Goal: Task Accomplishment & Management: Complete application form

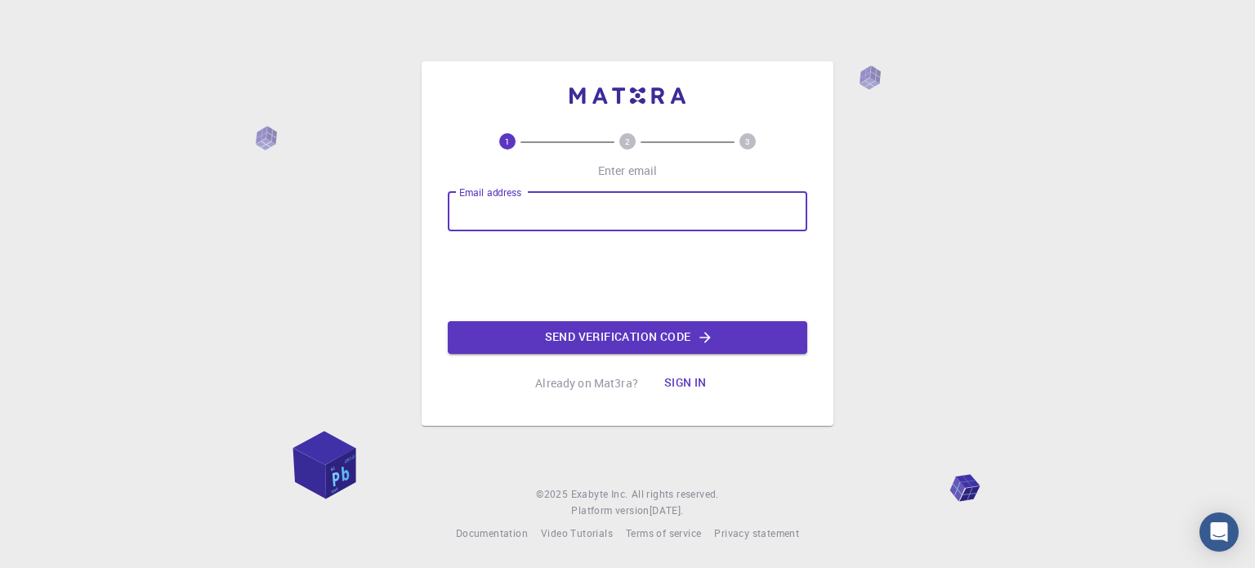
click at [548, 203] on input "Email address" at bounding box center [628, 211] width 360 height 39
type input "[EMAIL_ADDRESS][DOMAIN_NAME]"
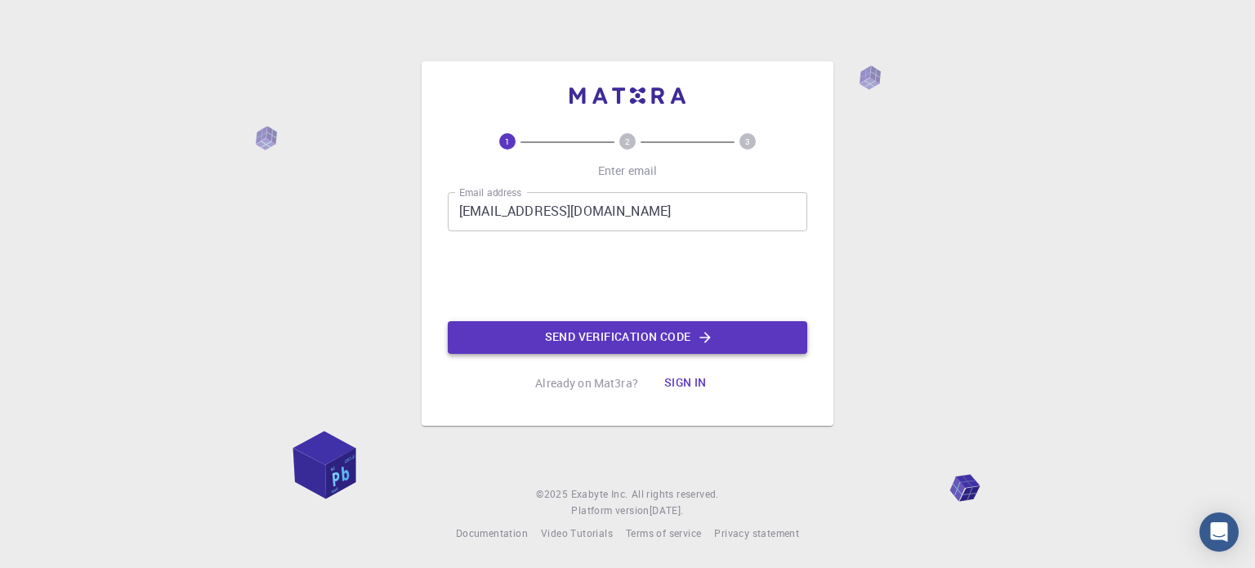
click at [552, 331] on button "Send verification code" at bounding box center [628, 337] width 360 height 33
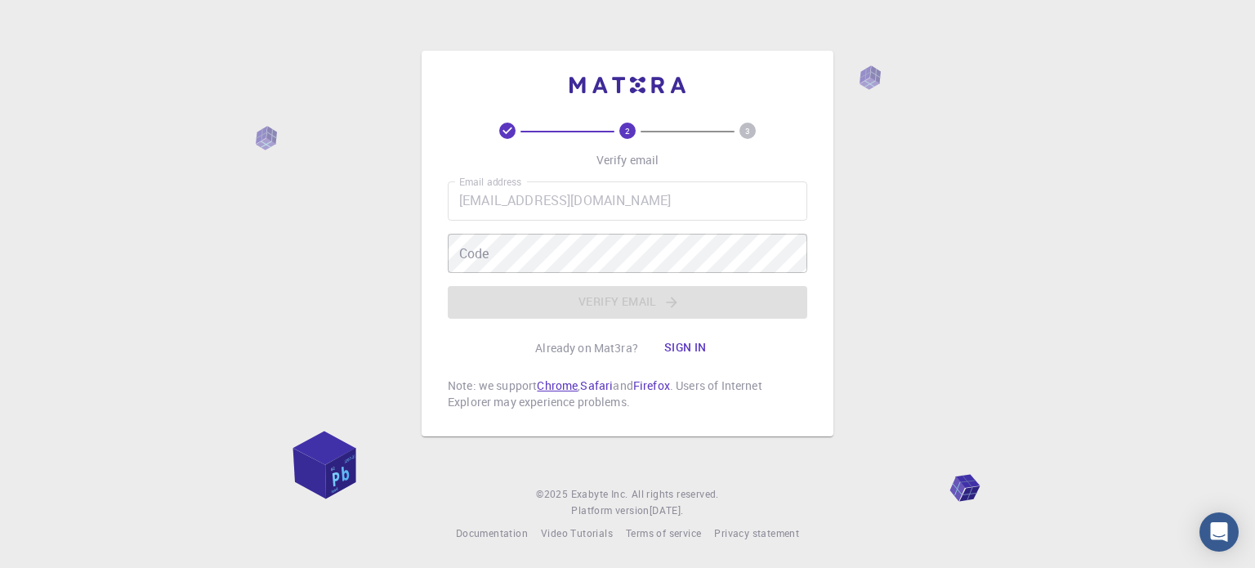
click at [565, 388] on link "Chrome" at bounding box center [557, 386] width 41 height 16
click at [683, 345] on button "Sign in" at bounding box center [685, 348] width 69 height 33
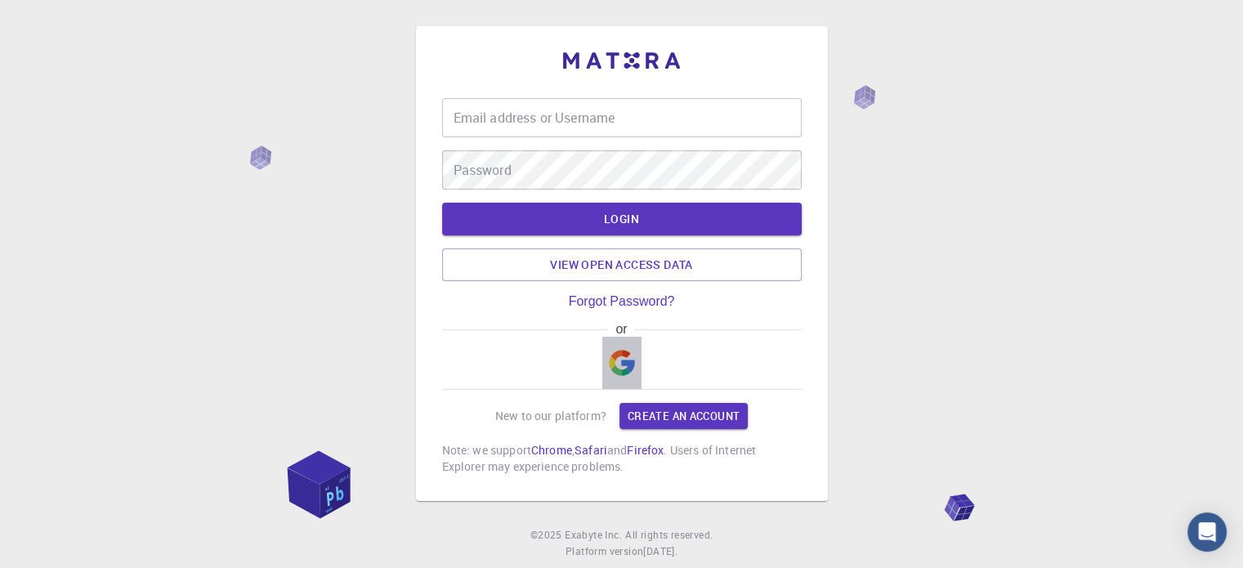
click at [624, 369] on img "button" at bounding box center [622, 363] width 26 height 26
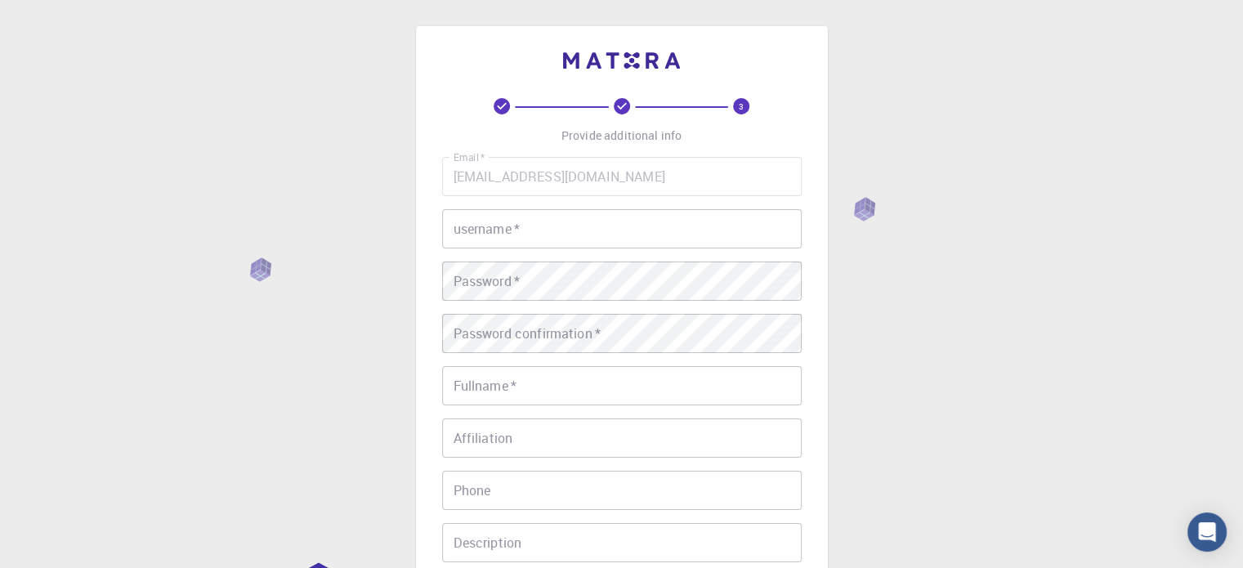
click at [1020, 369] on div "3 Provide additional info Email   * [EMAIL_ADDRESS][DOMAIN_NAME] Email   * user…" at bounding box center [621, 416] width 1243 height 832
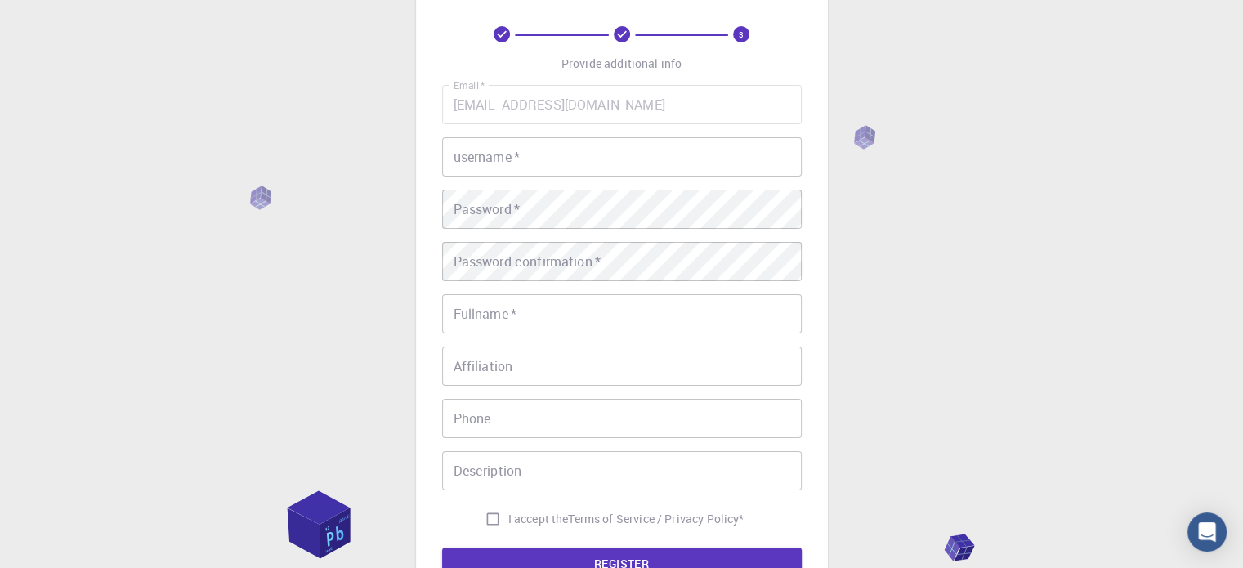
scroll to position [33, 0]
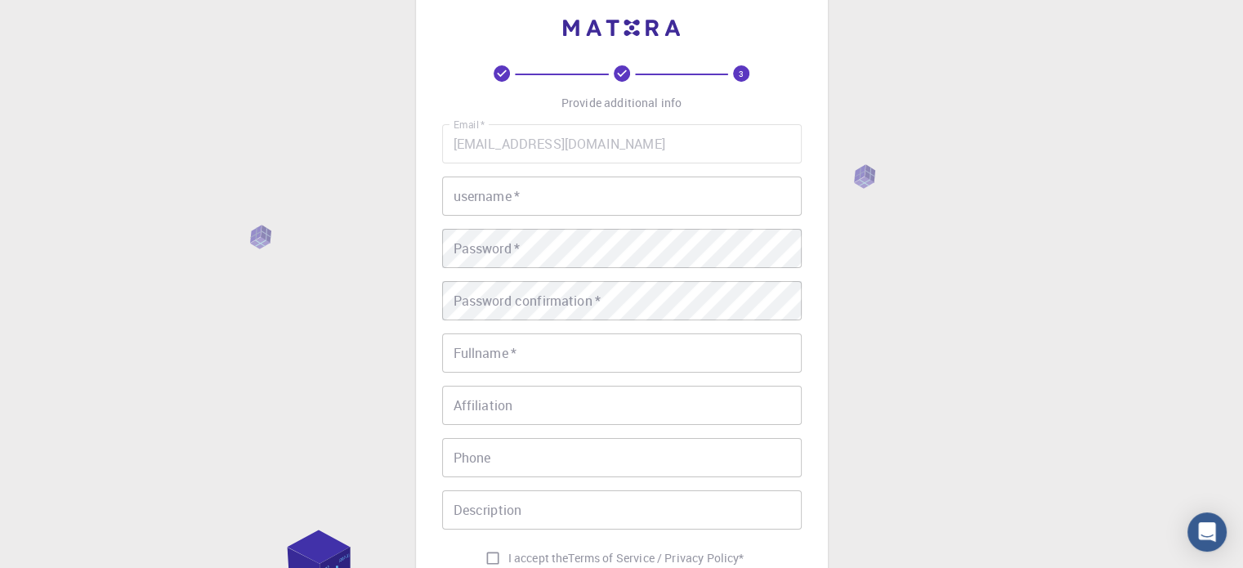
click at [594, 190] on input "username   *" at bounding box center [622, 196] width 360 height 39
click at [955, 315] on div "3 Provide additional info Email   * [EMAIL_ADDRESS][DOMAIN_NAME] Email   * user…" at bounding box center [621, 383] width 1243 height 832
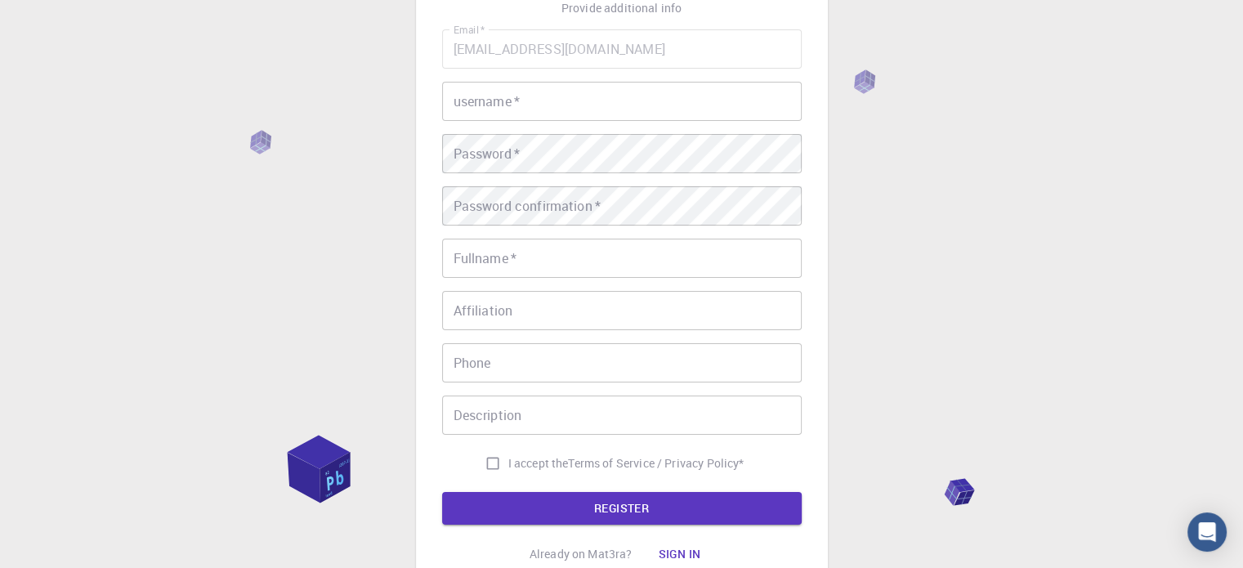
scroll to position [131, 0]
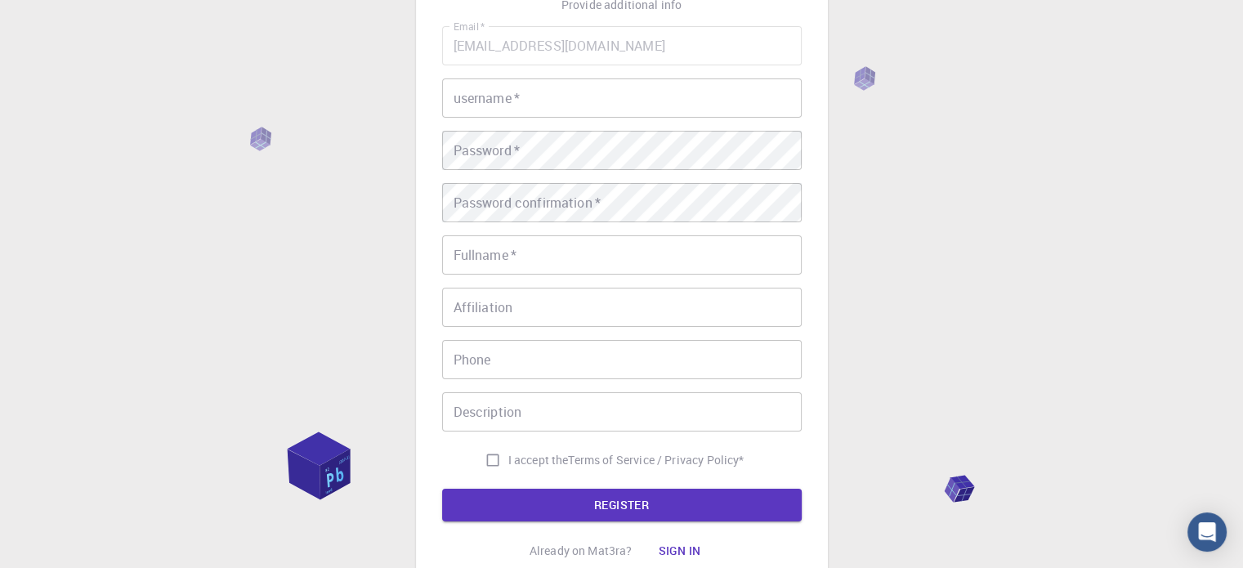
click at [621, 101] on input "username   *" at bounding box center [622, 97] width 360 height 39
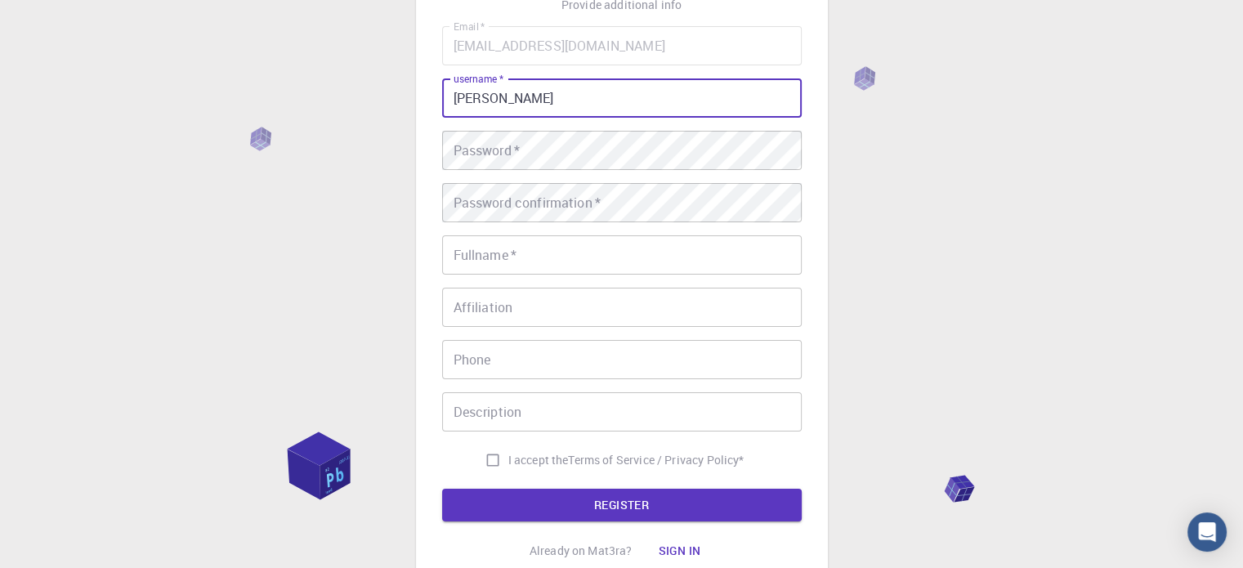
type input "[PERSON_NAME]"
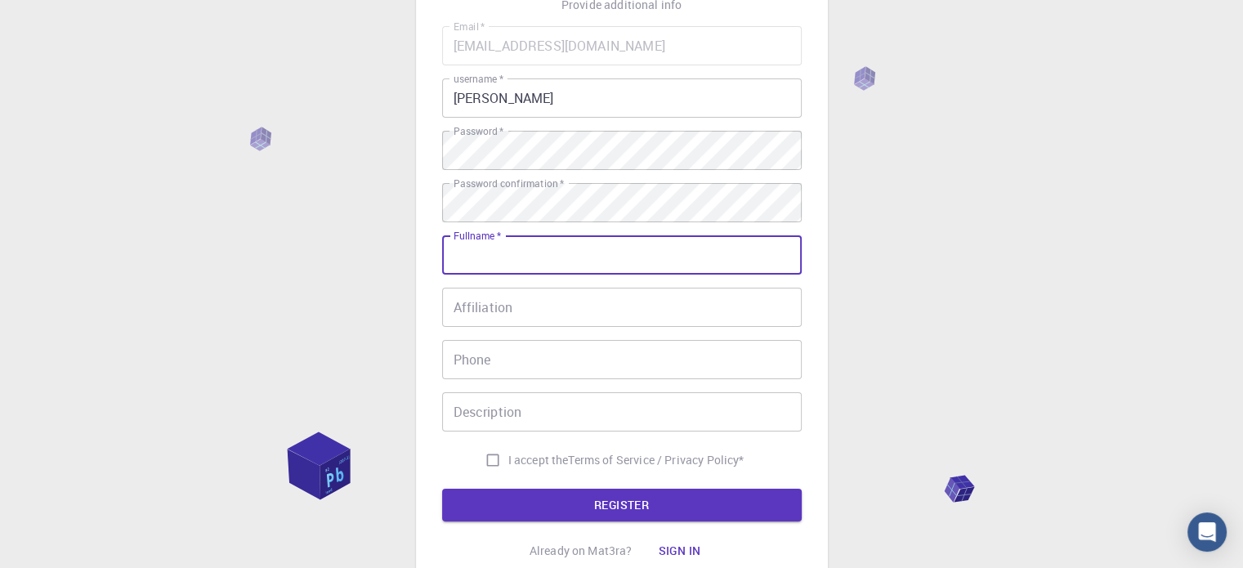
click at [622, 261] on input "Fullname   *" at bounding box center [622, 254] width 360 height 39
type input "[PERSON_NAME]"
type input "07004749453"
click at [489, 464] on input "I accept the Terms of Service / Privacy Policy *" at bounding box center [492, 460] width 31 height 31
checkbox input "true"
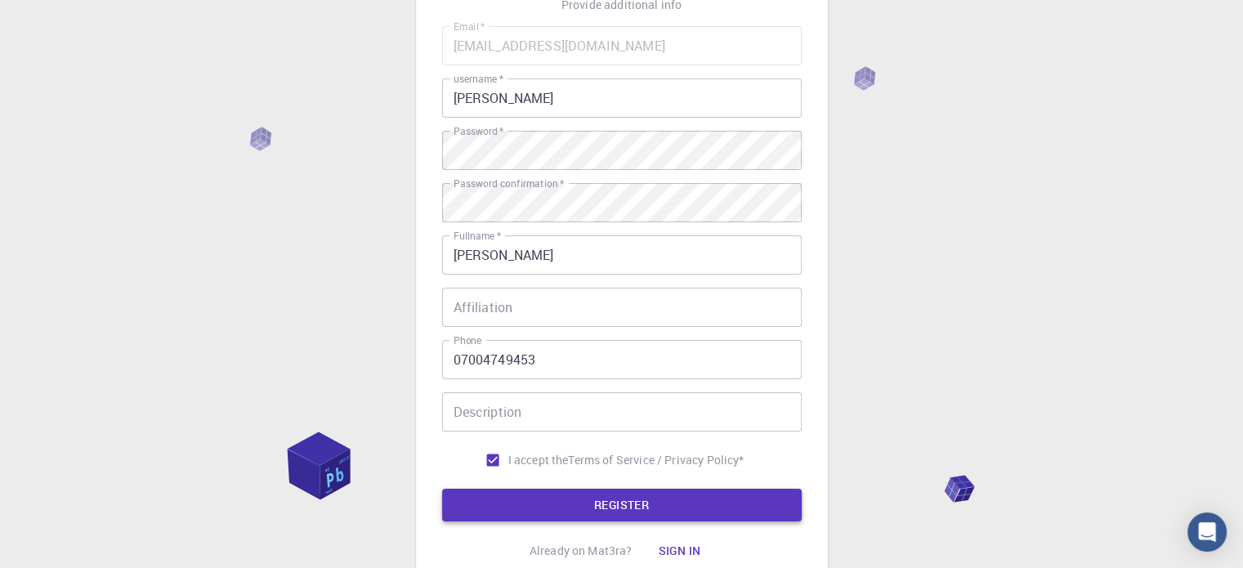
click at [607, 504] on button "REGISTER" at bounding box center [622, 505] width 360 height 33
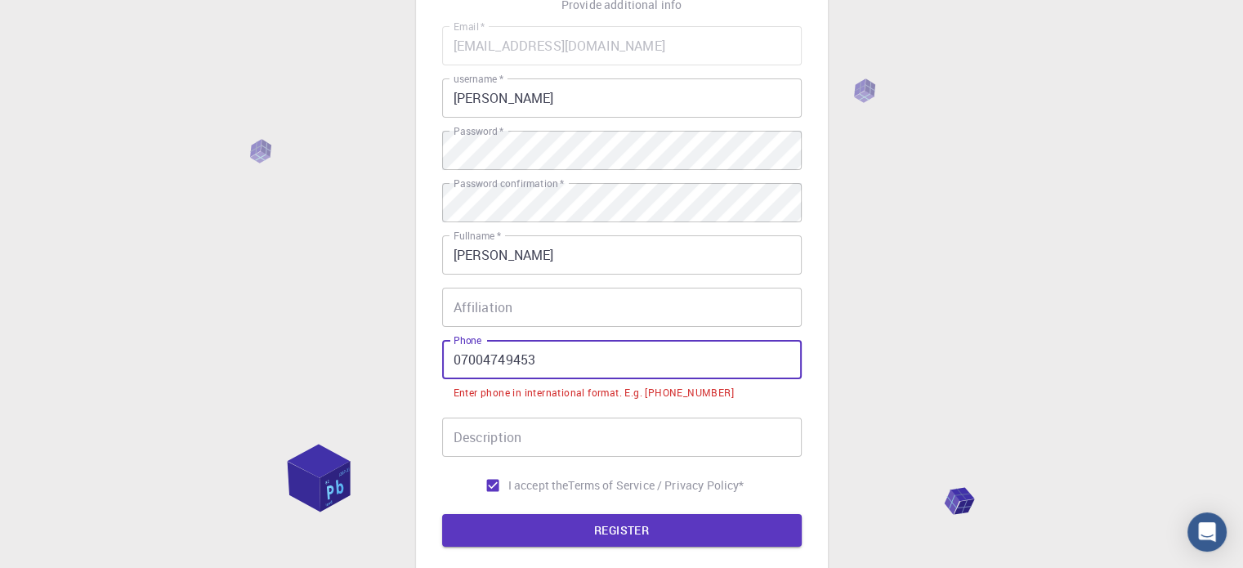
click at [460, 359] on input "07004749453" at bounding box center [622, 359] width 360 height 39
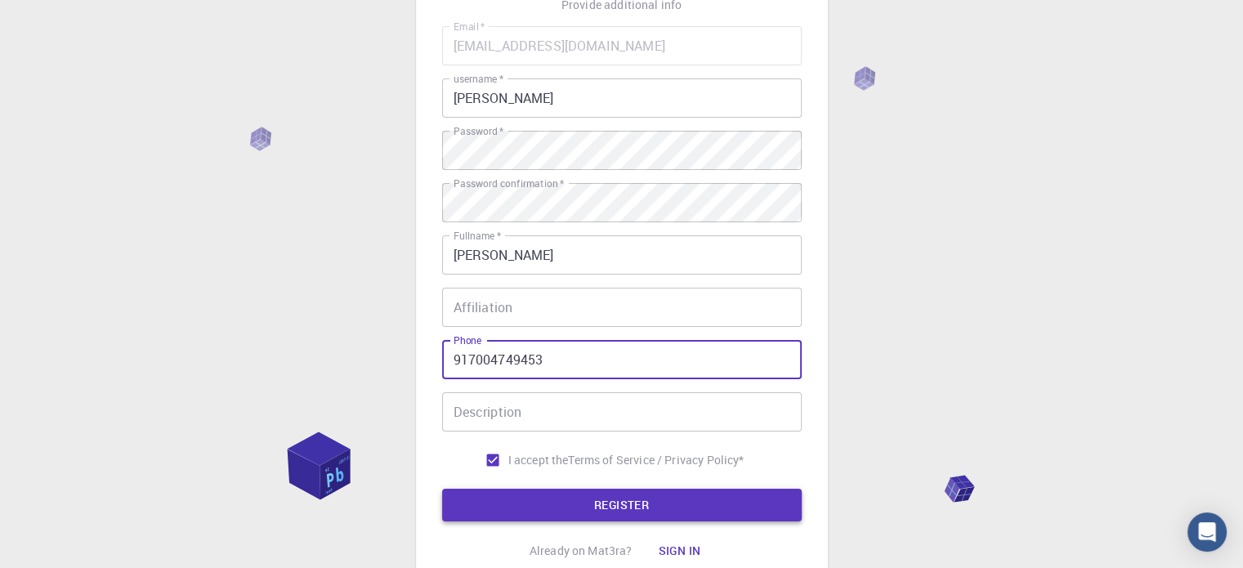
click at [628, 507] on button "REGISTER" at bounding box center [622, 505] width 360 height 33
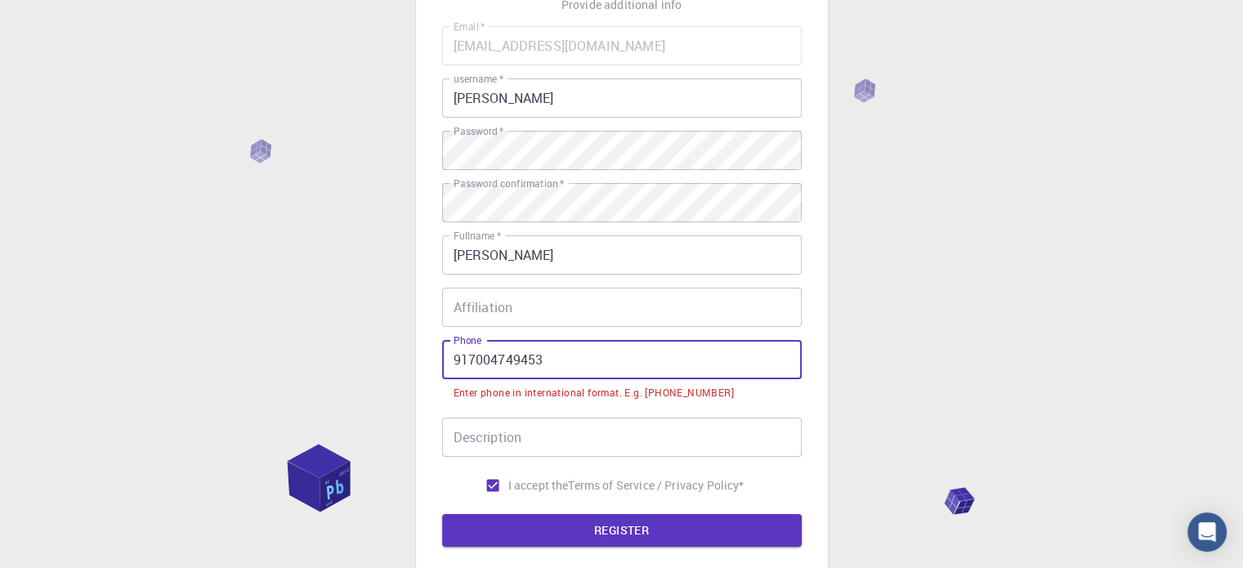
click at [454, 362] on input "917004749453" at bounding box center [622, 359] width 360 height 39
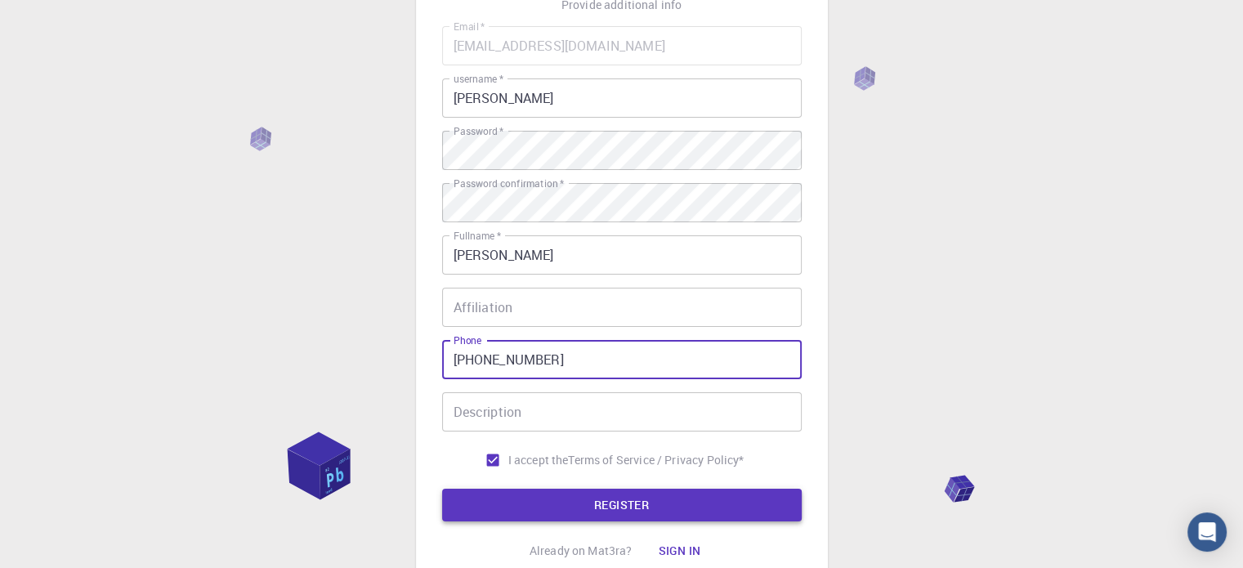
type input "[PHONE_NUMBER]"
click at [634, 508] on button "REGISTER" at bounding box center [622, 505] width 360 height 33
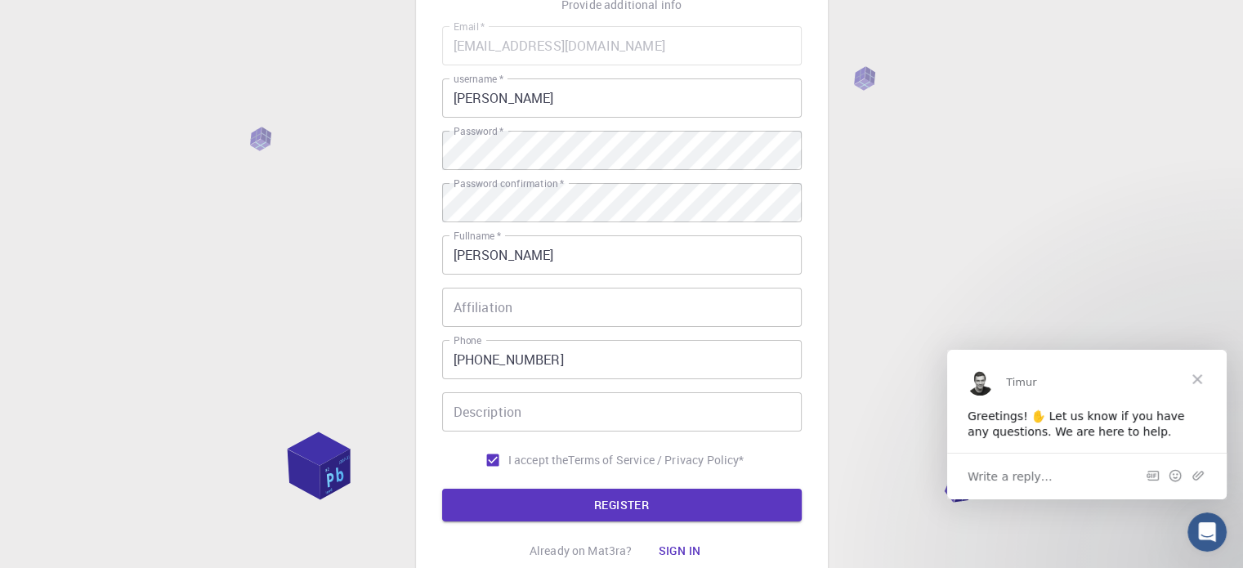
scroll to position [0, 0]
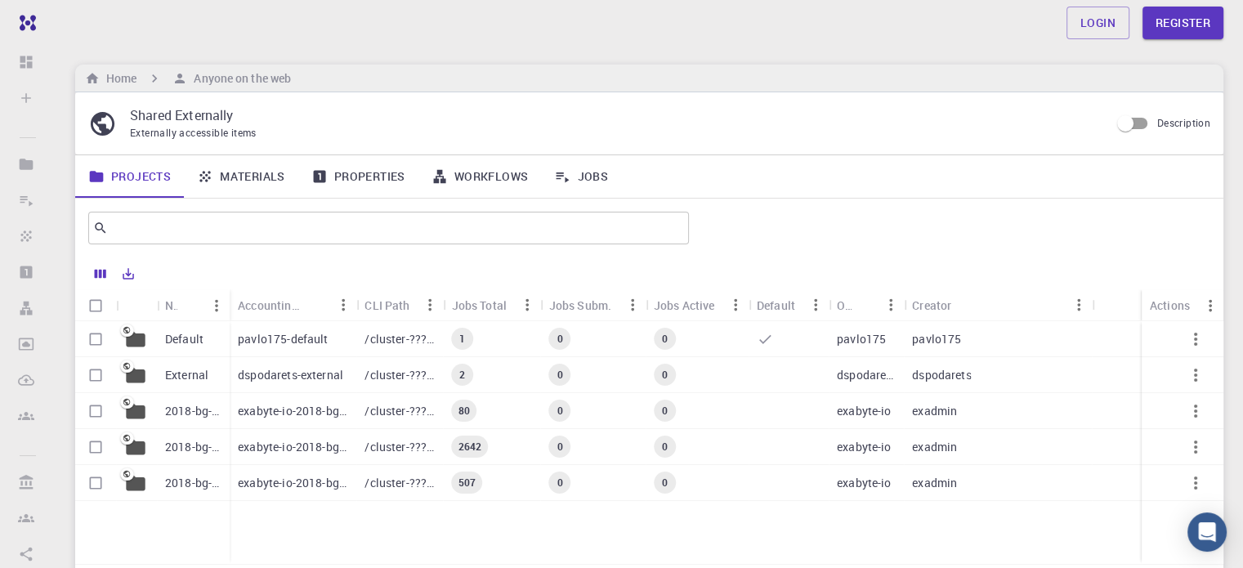
click at [249, 177] on link "Materials" at bounding box center [241, 176] width 114 height 42
